Goal: Task Accomplishment & Management: Complete application form

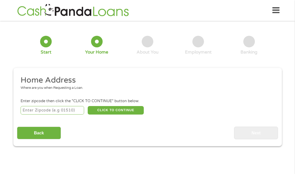
click at [50, 109] on input "number" at bounding box center [53, 110] width 64 height 9
type input "02066"
select select "[US_STATE]"
click at [119, 110] on button "CLICK TO CONTINUE" at bounding box center [116, 110] width 56 height 9
type input "02066"
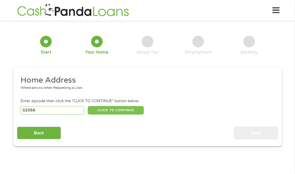
type input "Scituate"
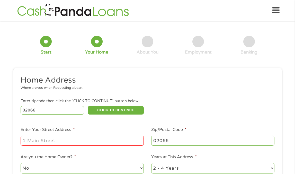
click at [66, 139] on input "Enter Your Street Address *" at bounding box center [82, 141] width 123 height 10
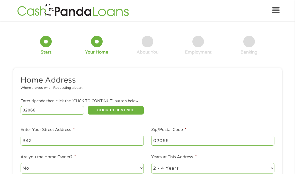
type input "[GEOGRAPHIC_DATA]"
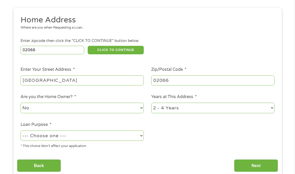
scroll to position [69, 0]
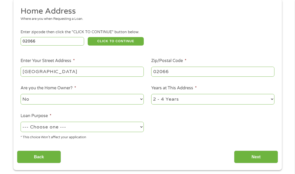
click at [164, 102] on select "1 Year or less 1 - 2 Years 2 - 4 Years Over 4 Years" at bounding box center [212, 99] width 123 height 11
click at [151, 94] on select "1 Year or less 1 - 2 Years 2 - 4 Years Over 4 Years" at bounding box center [212, 99] width 123 height 11
click at [161, 99] on select "1 Year or less 1 - 2 Years 2 - 4 Years Over 4 Years" at bounding box center [212, 99] width 123 height 11
select select "12months"
click at [151, 94] on select "1 Year or less 1 - 2 Years 2 - 4 Years Over 4 Years" at bounding box center [212, 99] width 123 height 11
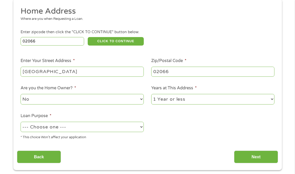
click at [74, 126] on select "--- Choose one --- Pay Bills Debt Consolidation Home Improvement Major Purchase…" at bounding box center [82, 127] width 123 height 11
select select "paybills"
click at [21, 122] on select "--- Choose one --- Pay Bills Debt Consolidation Home Improvement Major Purchase…" at bounding box center [82, 127] width 123 height 11
click at [248, 158] on input "Next" at bounding box center [256, 156] width 44 height 13
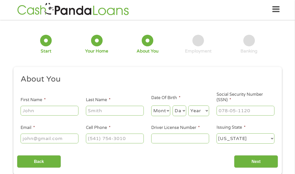
scroll to position [0, 0]
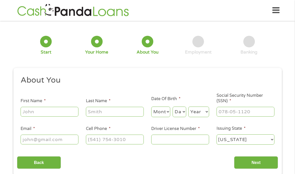
click at [62, 110] on input "First Name *" at bounding box center [50, 112] width 58 height 10
type input "[PERSON_NAME]"
type input "[EMAIL_ADDRESS][DOMAIN_NAME]"
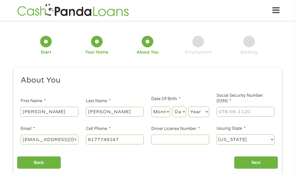
type input "[PHONE_NUMBER]"
click at [159, 112] on select "Month 1 2 3 4 5 6 7 8 9 10 11 12" at bounding box center [160, 111] width 19 height 11
select select "9"
click at [151, 106] on select "Month 1 2 3 4 5 6 7 8 9 10 11 12" at bounding box center [160, 111] width 19 height 11
click at [180, 110] on select "Day 1 2 3 4 5 6 7 8 9 10 11 12 13 14 15 16 17 18 19 20 21 22 23 24 25 26 27 28 …" at bounding box center [180, 111] width 14 height 11
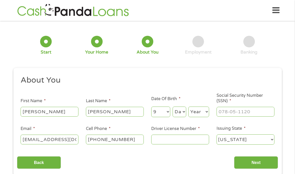
select select "21"
click at [173, 106] on select "Day 1 2 3 4 5 6 7 8 9 10 11 12 13 14 15 16 17 18 19 20 21 22 23 24 25 26 27 28 …" at bounding box center [180, 111] width 14 height 11
click at [193, 112] on select "Year [DATE] 2006 2005 2004 2003 2002 2001 2000 1999 1998 1997 1996 1995 1994 19…" at bounding box center [198, 111] width 21 height 11
select select "1993"
click at [188, 106] on select "Year [DATE] 2006 2005 2004 2003 2002 2001 2000 1999 1998 1997 1996 1995 1994 19…" at bounding box center [198, 111] width 21 height 11
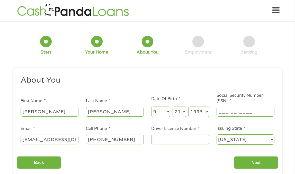
click at [234, 114] on input "___-__-____" at bounding box center [246, 112] width 58 height 10
type input "032-76-6797"
click at [183, 143] on input "Driver License Number *" at bounding box center [180, 139] width 58 height 10
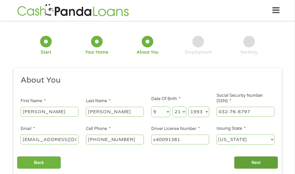
type input "s40091381"
click at [244, 166] on input "Next" at bounding box center [256, 162] width 44 height 13
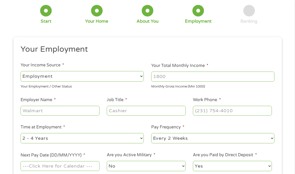
scroll to position [30, 0]
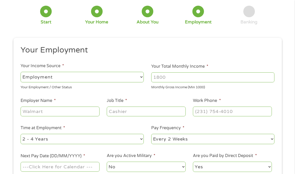
click at [187, 79] on input "Your Total Monthly Income *" at bounding box center [212, 77] width 123 height 10
type input "5500"
click at [68, 115] on input "Employer Name *" at bounding box center [60, 111] width 79 height 10
type input "HHS"
type input "H"
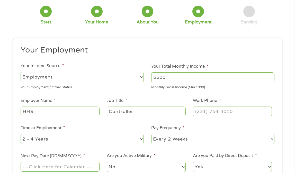
type input "Controller"
type input "[PHONE_NUMBER]"
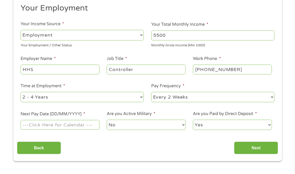
scroll to position [77, 0]
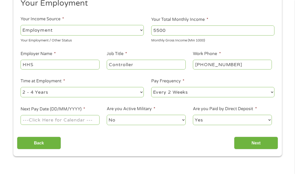
click at [53, 88] on select "--- Choose one --- 1 Year or less 1 - 2 Years 2 - 4 Years Over 4 Years" at bounding box center [82, 92] width 123 height 11
select select "12months"
click at [21, 87] on select "--- Choose one --- 1 Year or less 1 - 2 Years 2 - 4 Years Over 4 Years" at bounding box center [82, 92] width 123 height 11
click at [166, 94] on select "--- Choose one --- Every 2 Weeks Every Week Monthly Semi-Monthly" at bounding box center [212, 92] width 123 height 11
click at [151, 87] on select "--- Choose one --- Every 2 Weeks Every Week Monthly Semi-Monthly" at bounding box center [212, 92] width 123 height 11
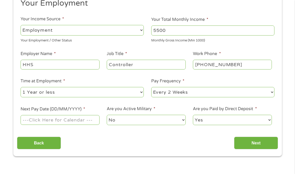
click at [36, 122] on input "Next Pay Date (DD/MM/YYYY) *" at bounding box center [60, 120] width 79 height 10
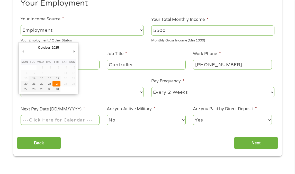
type input "[DATE]"
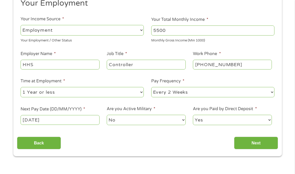
click at [133, 120] on select "No Yes" at bounding box center [146, 120] width 79 height 11
click at [107, 115] on select "No Yes" at bounding box center [146, 120] width 79 height 11
click at [238, 141] on input "Next" at bounding box center [256, 143] width 44 height 13
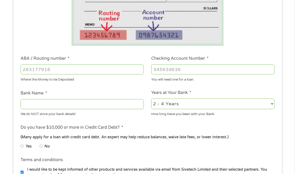
scroll to position [117, 0]
click at [174, 69] on input "Checking Account Number *" at bounding box center [212, 70] width 123 height 10
type input "1339784359"
click at [115, 74] on input "ABA / Routing number *" at bounding box center [82, 70] width 123 height 10
type input "211070175"
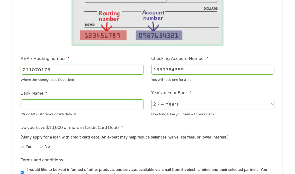
type input "CITIZENS BANK NA"
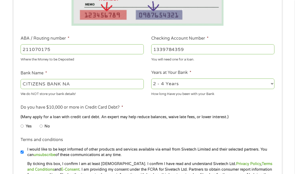
type input "211070175"
click at [165, 86] on select "2 - 4 Years 6 - 12 Months 1 - 2 Years Over 4 Years" at bounding box center [212, 83] width 123 height 11
select select "60months"
click at [151, 78] on select "2 - 4 Years 6 - 12 Months 1 - 2 Years Over 4 Years" at bounding box center [212, 83] width 123 height 11
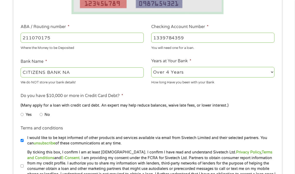
scroll to position [155, 0]
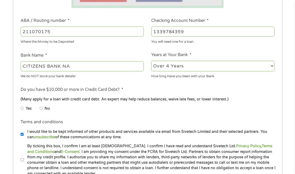
click at [41, 108] on input "No" at bounding box center [41, 108] width 3 height 8
radio input "true"
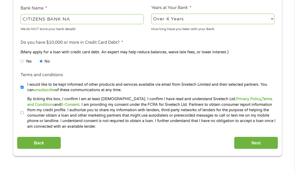
scroll to position [204, 0]
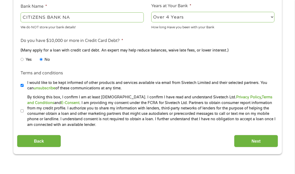
click at [22, 110] on input "By ticking this box, I confirm I am at least [DEMOGRAPHIC_DATA]. I confirm I ha…" at bounding box center [22, 111] width 3 height 8
checkbox input "true"
click at [263, 141] on input "Next" at bounding box center [256, 141] width 44 height 13
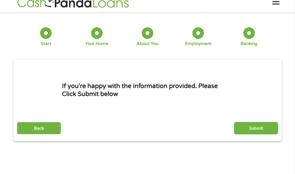
scroll to position [0, 0]
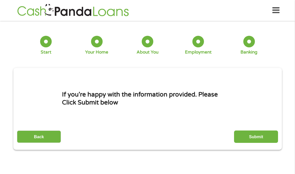
click at [257, 130] on div "Back Submit" at bounding box center [147, 135] width 261 height 16
click at [257, 141] on input "Submit" at bounding box center [256, 136] width 44 height 13
